Goal: Information Seeking & Learning: Learn about a topic

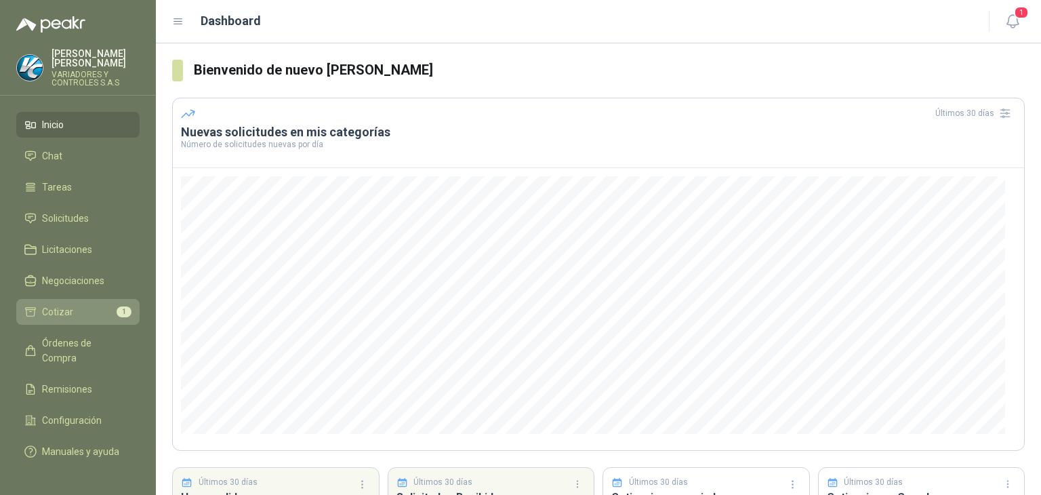
click at [54, 304] on span "Cotizar" at bounding box center [57, 311] width 31 height 15
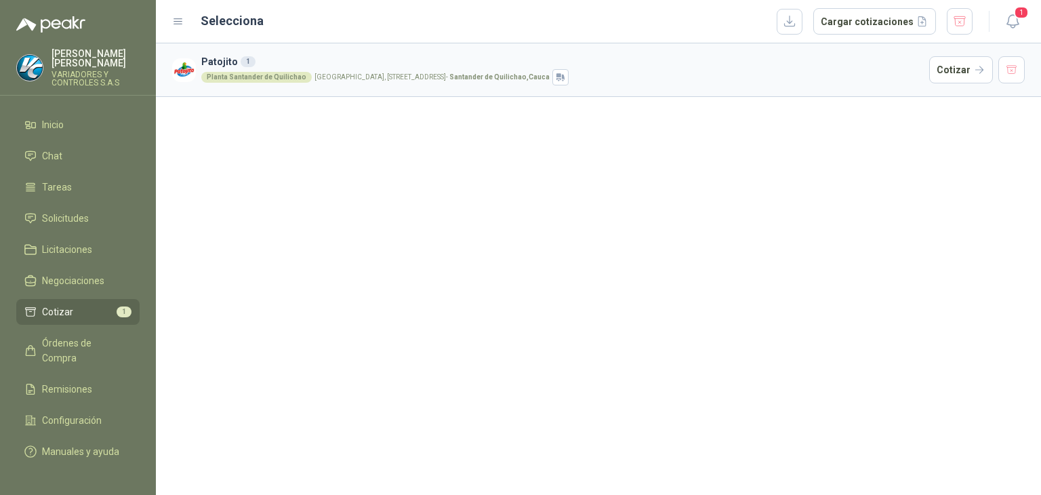
click at [60, 257] on ul "Inicio Chat Tareas Solicitudes Licitaciones Negociaciones Cotizar 1 Órdenes de …" at bounding box center [78, 287] width 156 height 351
click at [58, 248] on link "Licitaciones" at bounding box center [77, 250] width 123 height 26
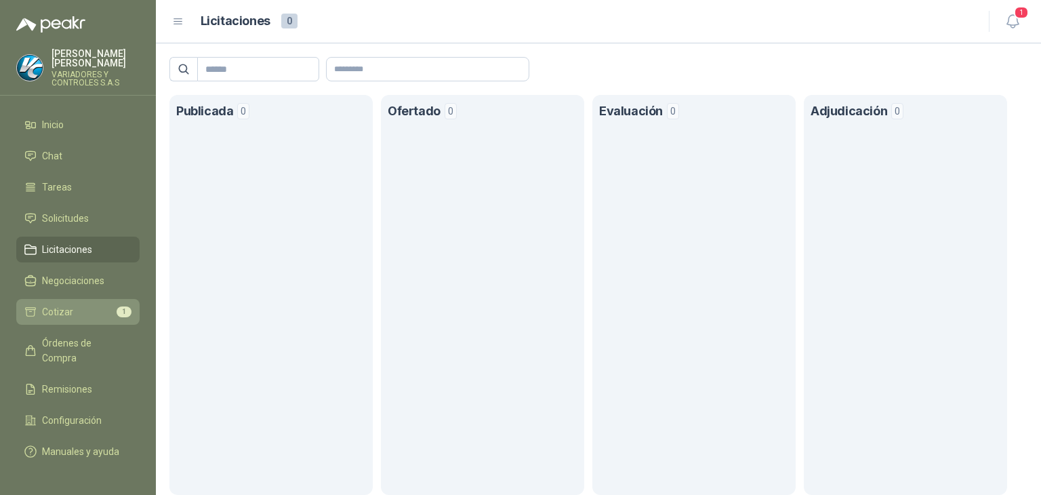
click at [83, 304] on li "Cotizar 1" at bounding box center [77, 311] width 107 height 15
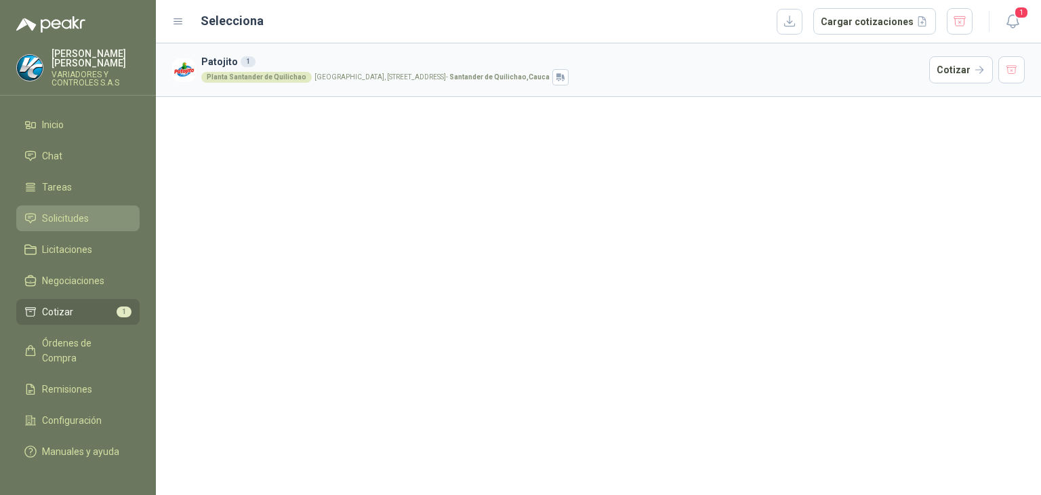
click at [87, 218] on link "Solicitudes" at bounding box center [77, 218] width 123 height 26
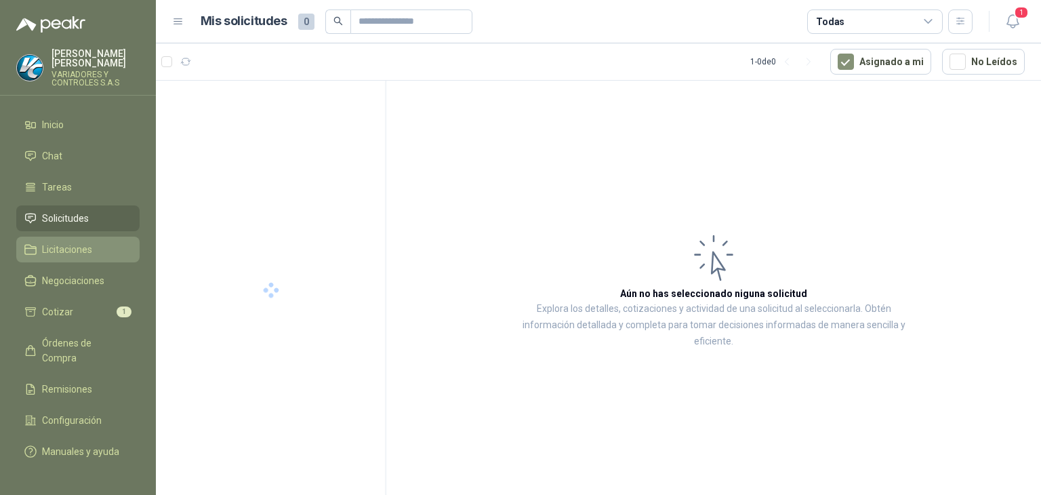
click at [94, 242] on li "Licitaciones" at bounding box center [77, 249] width 107 height 15
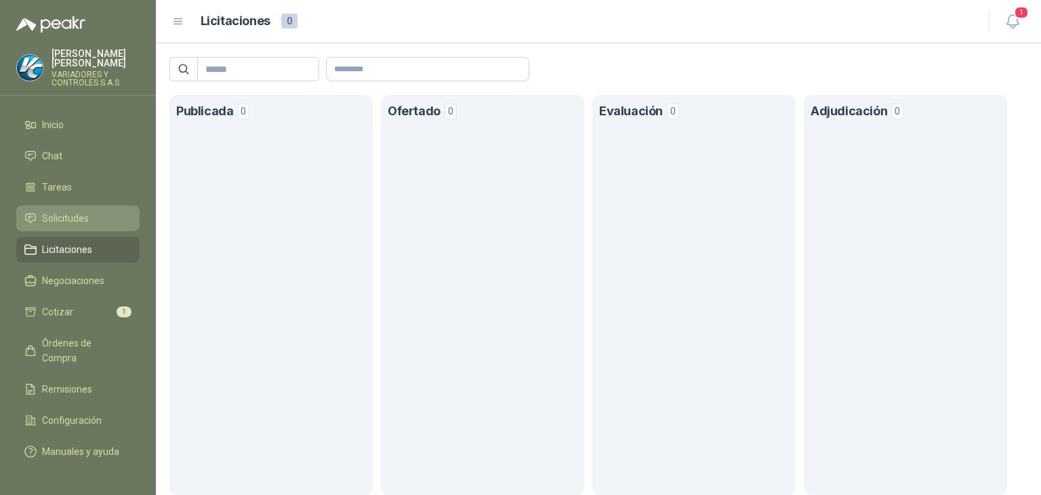
click at [92, 211] on li "Solicitudes" at bounding box center [77, 218] width 107 height 15
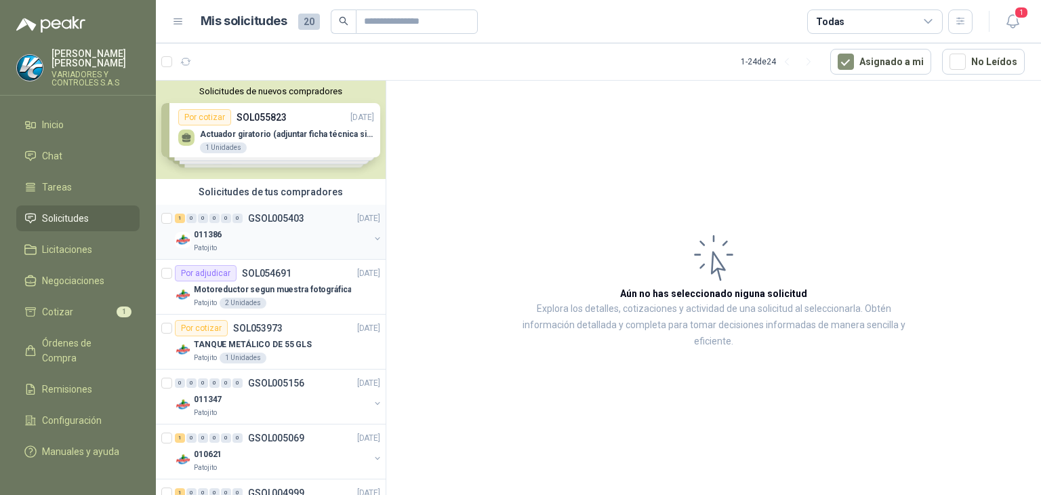
click at [255, 237] on div "011386" at bounding box center [282, 234] width 176 height 16
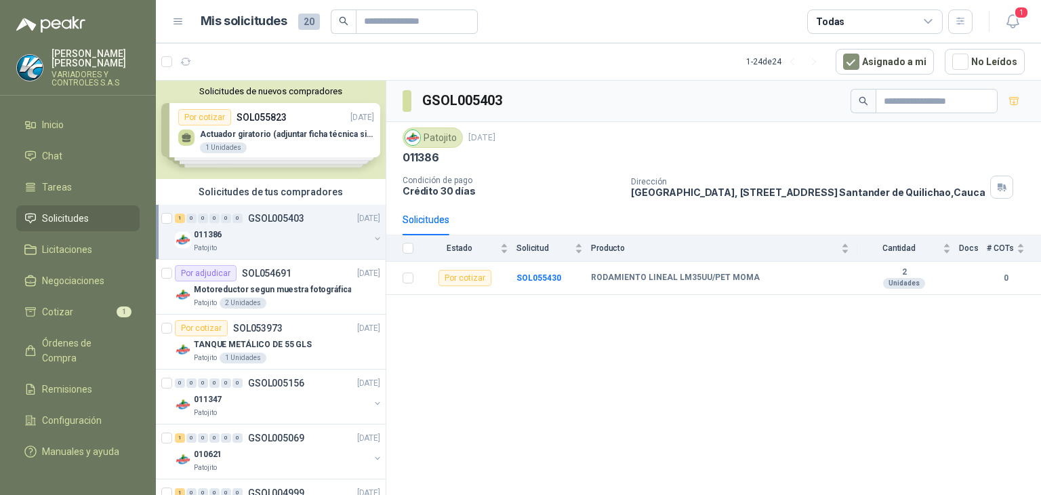
scroll to position [68, 0]
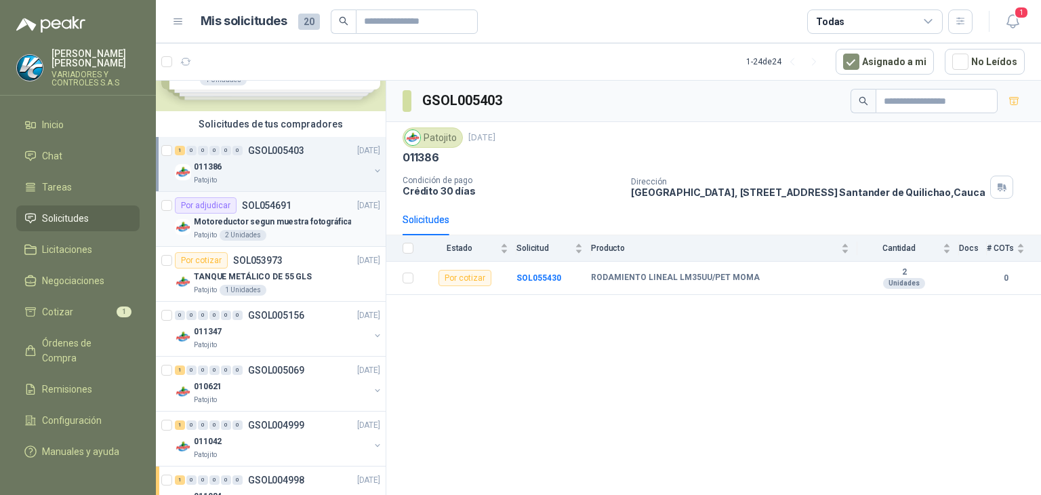
click at [330, 223] on p "Motoreductor segun muestra fotográfica" at bounding box center [272, 222] width 157 height 13
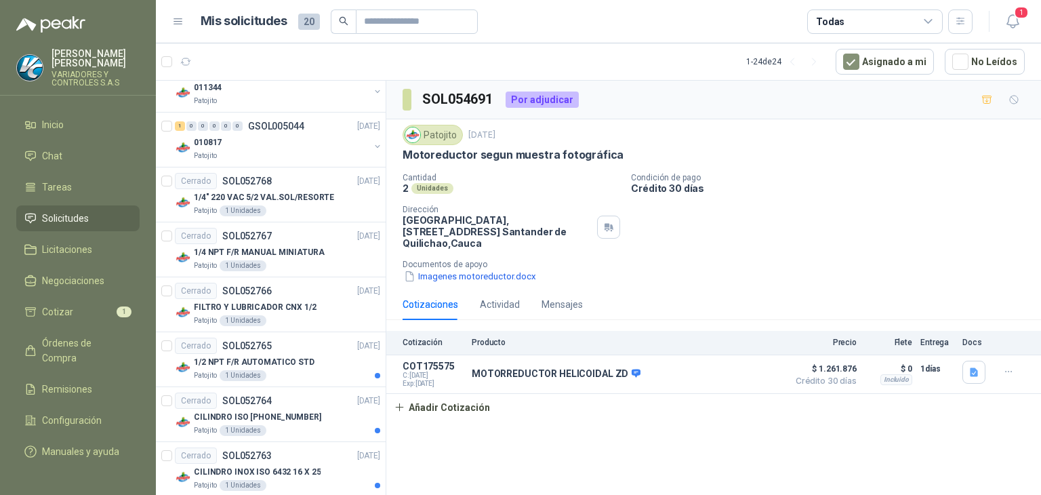
scroll to position [542, 0]
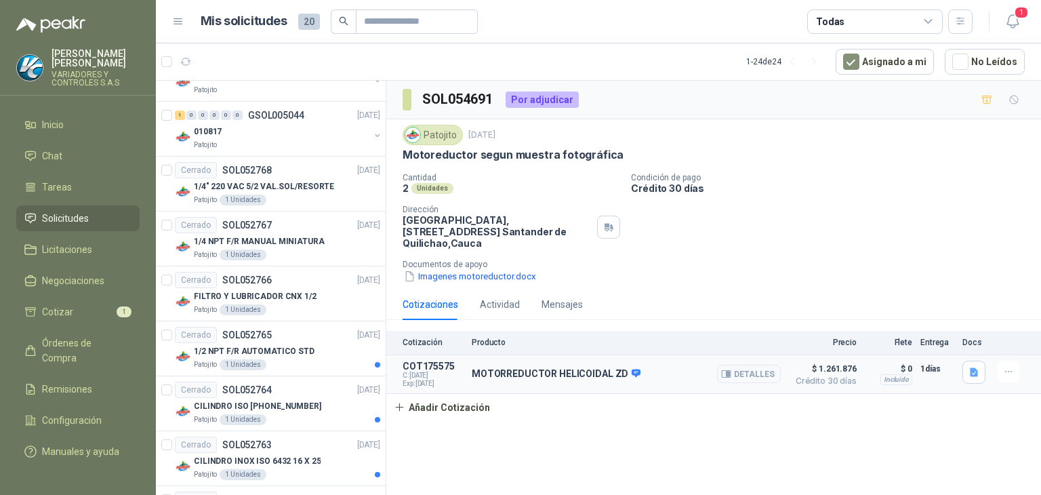
click at [701, 391] on article "COT175575 C: [DATE] Exp: [DATE] MOTORREDUCTOR HELICOIDAL ZD Detalles $ 1.261.87…" at bounding box center [713, 374] width 655 height 39
click at [656, 370] on div "MOTORREDUCTOR HELICOIDAL ZD Detalles" at bounding box center [626, 374] width 309 height 27
click at [844, 383] on span "Crédito 30 días" at bounding box center [823, 381] width 68 height 8
click at [233, 181] on p "1/4" 220 VAC 5/2 VAL.SOL/RESORTE" at bounding box center [264, 186] width 140 height 13
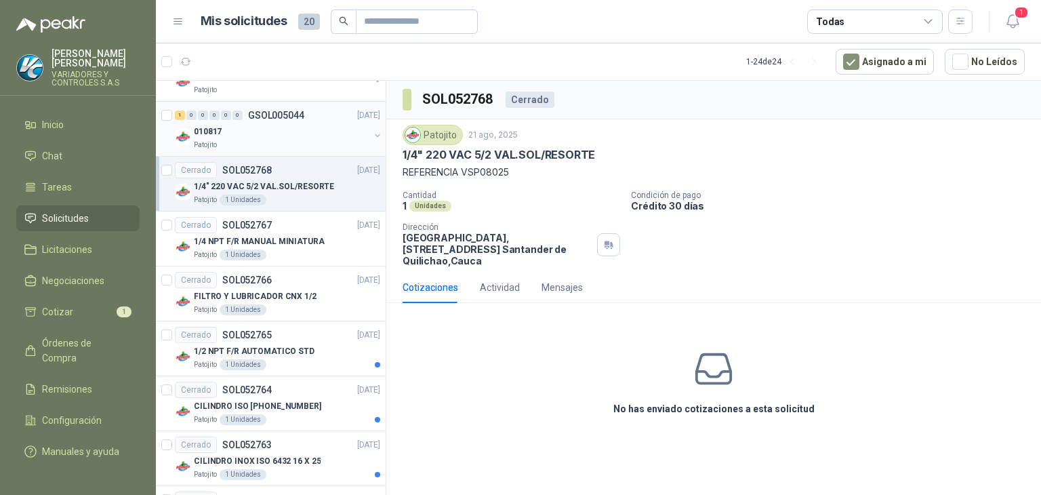
click at [256, 147] on div "Patojito" at bounding box center [282, 145] width 176 height 11
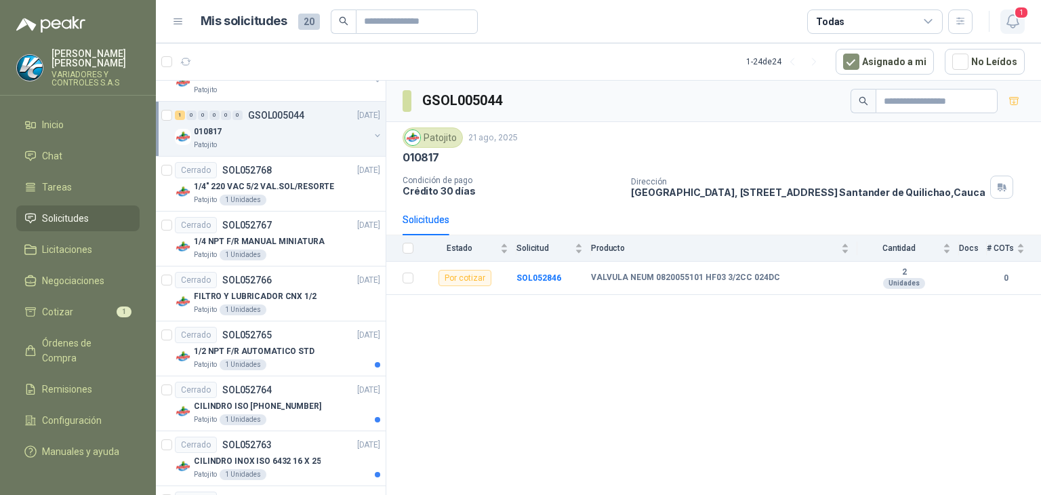
click at [1020, 17] on span "1" at bounding box center [1021, 12] width 15 height 13
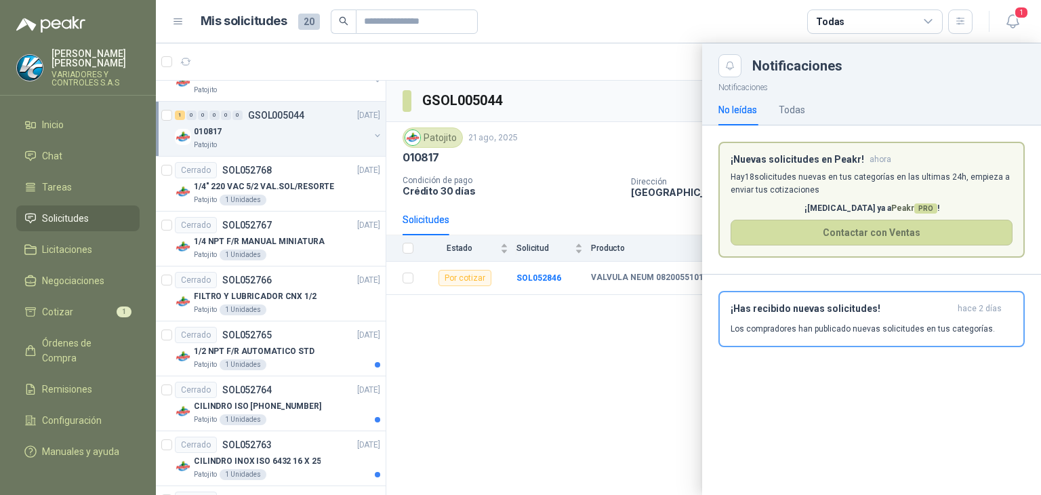
click at [812, 117] on div "No leídas Todas" at bounding box center [872, 109] width 306 height 31
click at [799, 117] on div "Todas" at bounding box center [792, 109] width 26 height 31
click at [774, 315] on div "¡Has recibido nuevas solicitudes! [DATE] Los compradores han publicado nuevas s…" at bounding box center [872, 319] width 282 height 32
